Goal: Navigation & Orientation: Find specific page/section

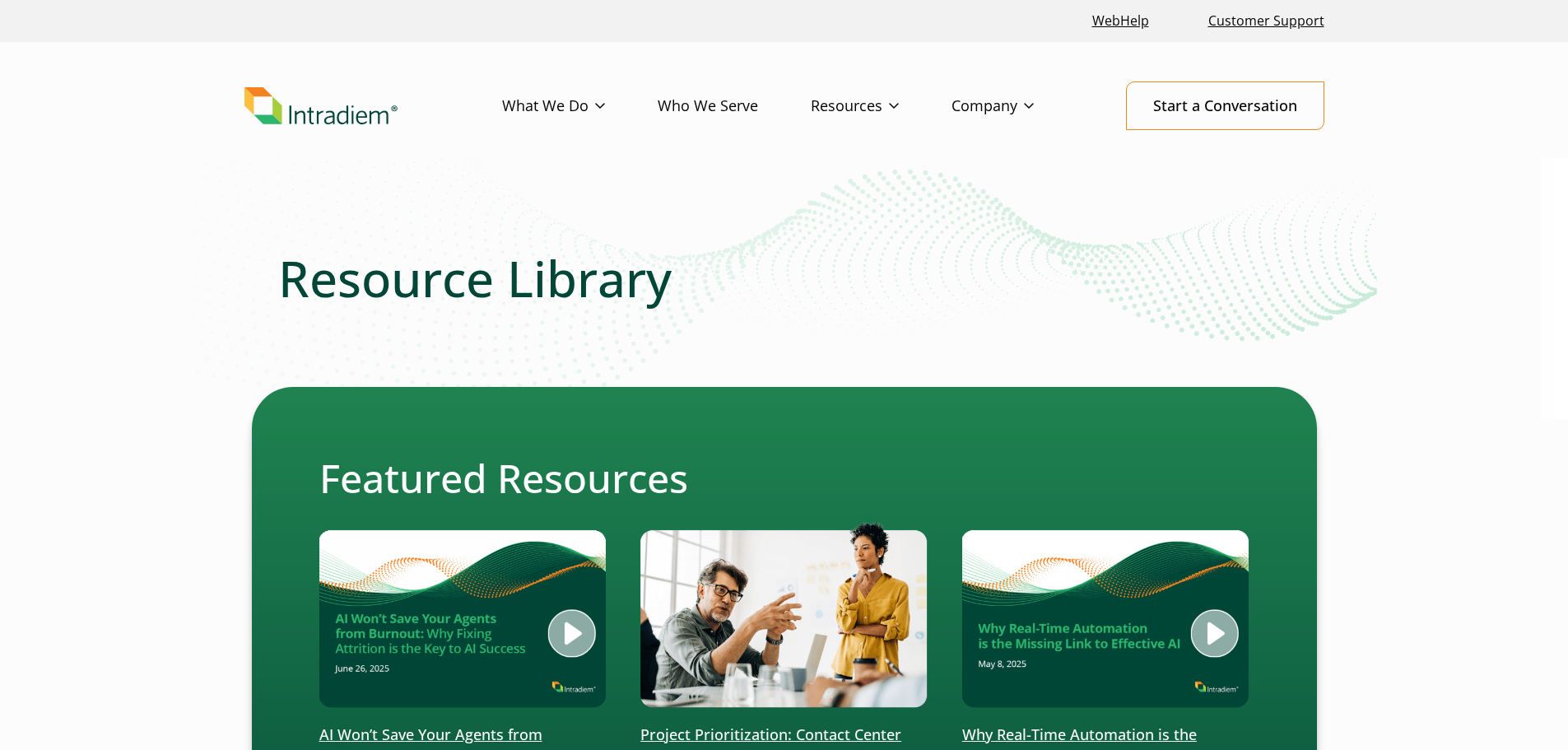
click at [1083, 287] on h1 "Resource Library" at bounding box center [784, 278] width 1013 height 59
click at [980, 168] on link "Culture of Service" at bounding box center [1007, 170] width 110 height 18
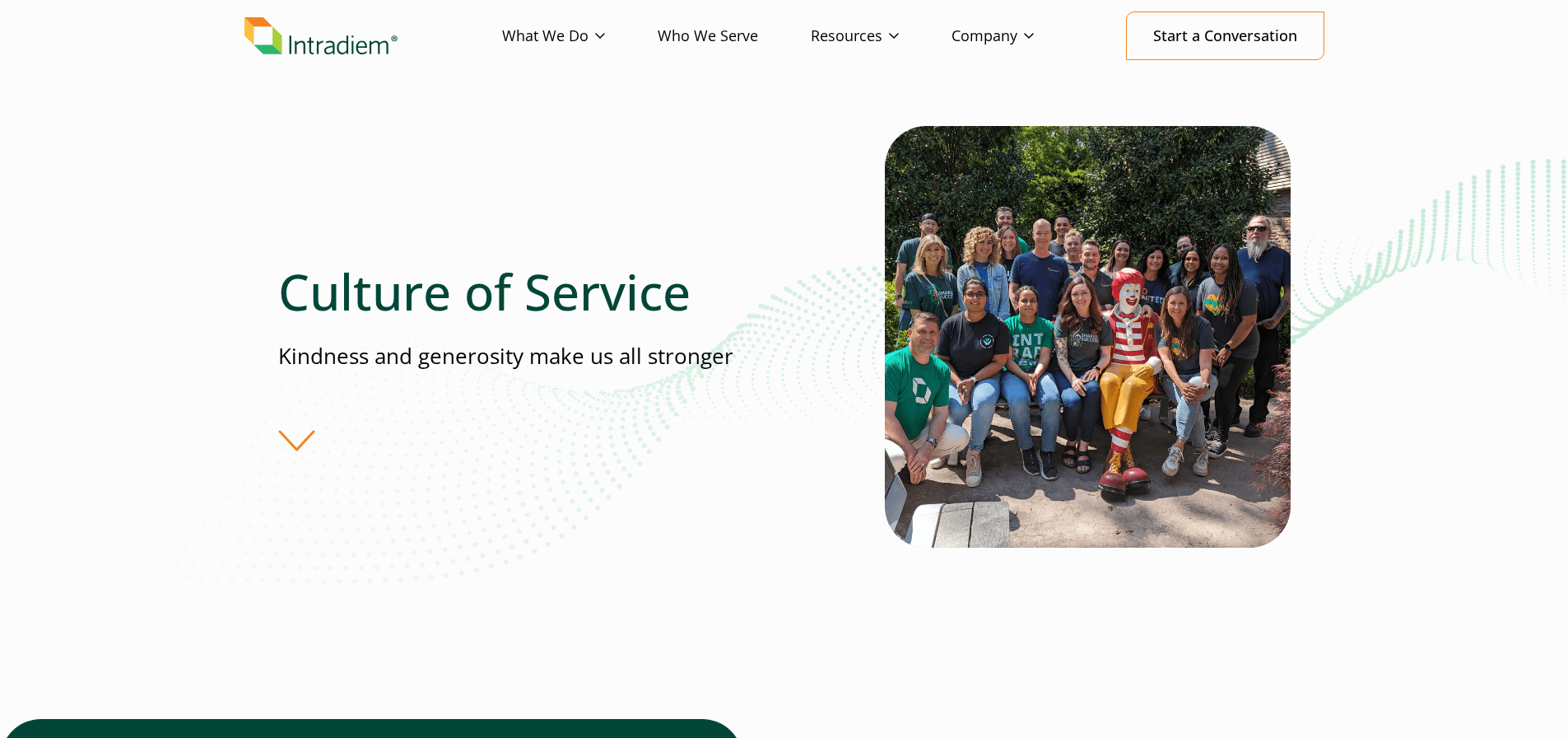
scroll to position [164, 0]
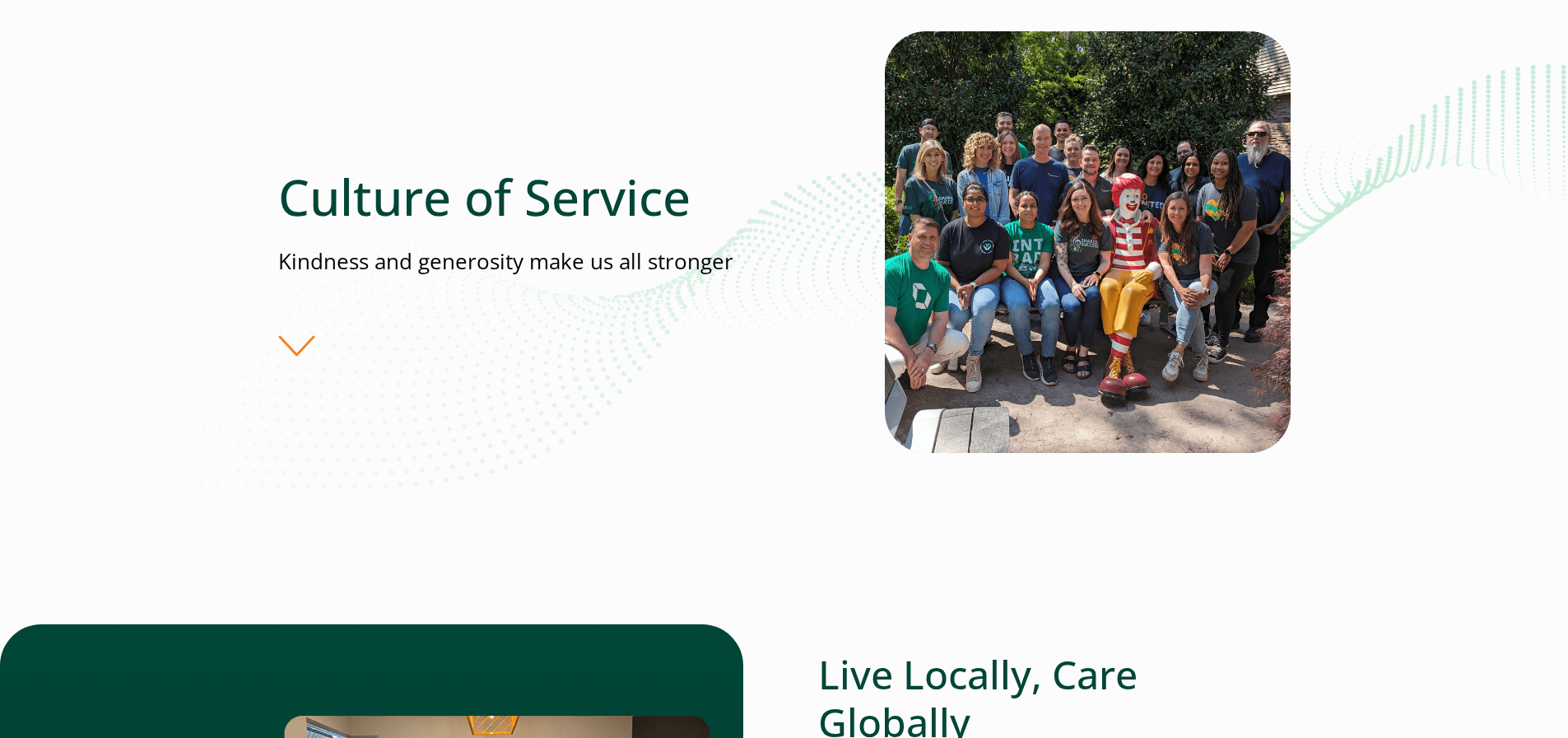
click at [297, 349] on div "Culture of Service Kindness and generosity make us all stronger" at bounding box center [582, 261] width 607 height 188
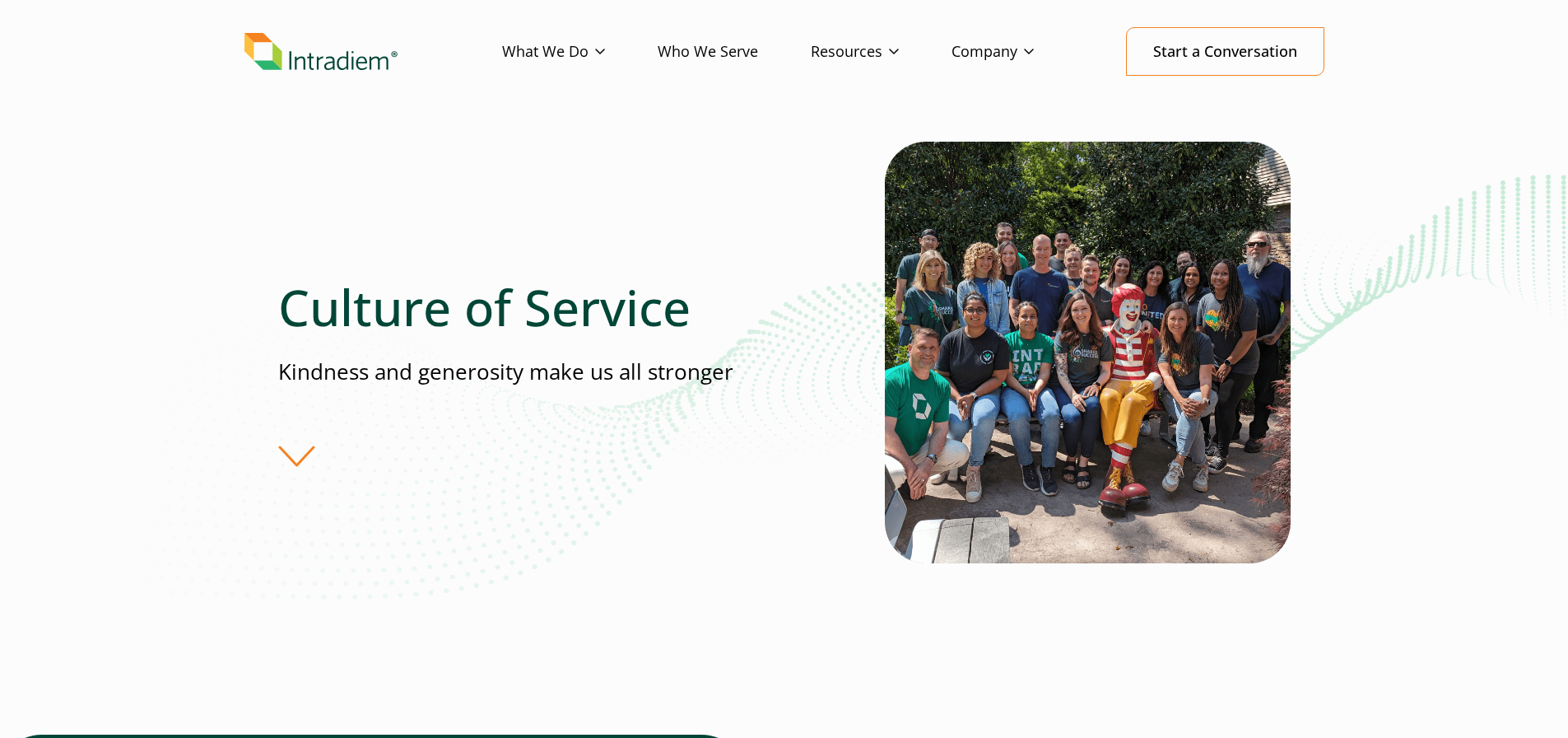
scroll to position [0, 0]
